Goal: Use online tool/utility

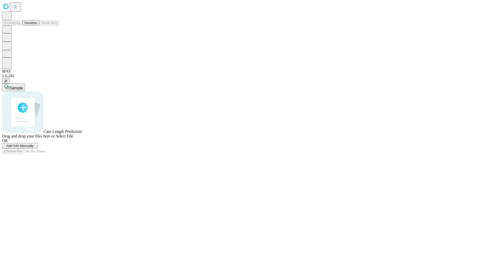
click at [73, 138] on span "Select File" at bounding box center [64, 136] width 17 height 4
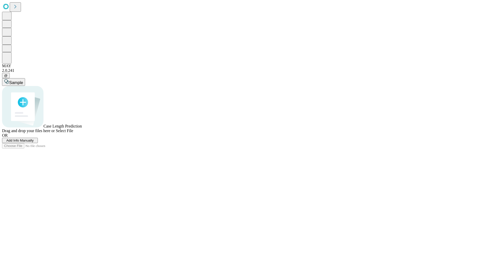
click at [73, 133] on span "Select File" at bounding box center [64, 131] width 17 height 4
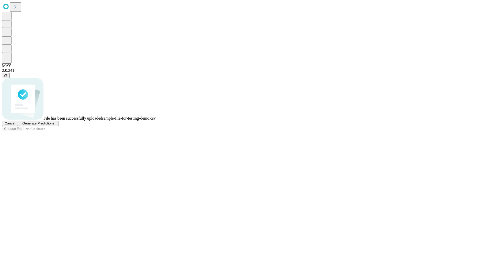
click at [54, 125] on span "Generate Predictions" at bounding box center [38, 123] width 32 height 4
